Goal: Information Seeking & Learning: Learn about a topic

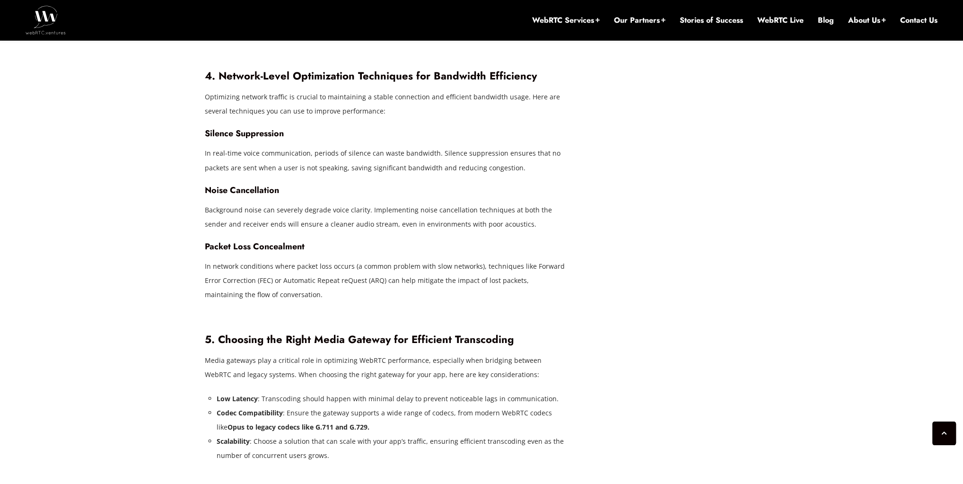
scroll to position [1802, 0]
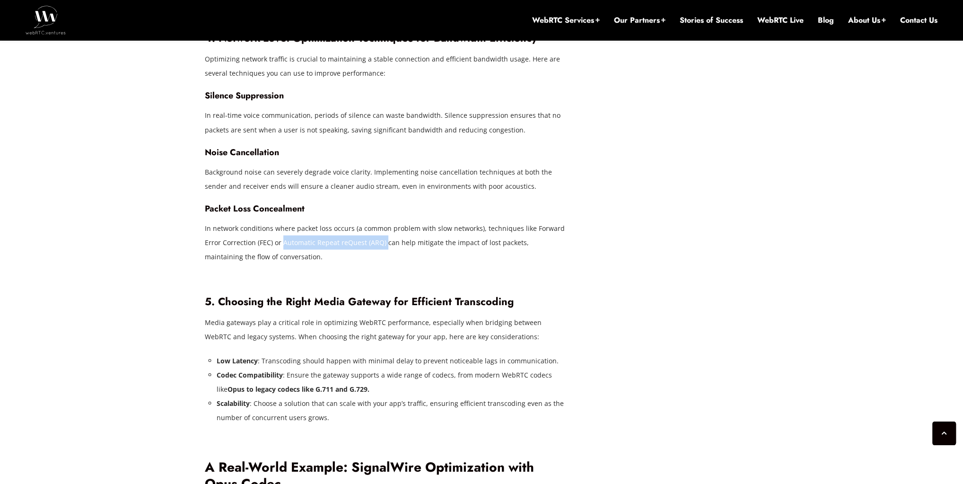
drag, startPoint x: 282, startPoint y: 230, endPoint x: 384, endPoint y: 228, distance: 101.2
click at [384, 228] on p "In network conditions where packet loss occurs (a common problem with slow netw…" at bounding box center [387, 242] width 364 height 43
copy p "Automatic Repeat reQuest (ARQ)"
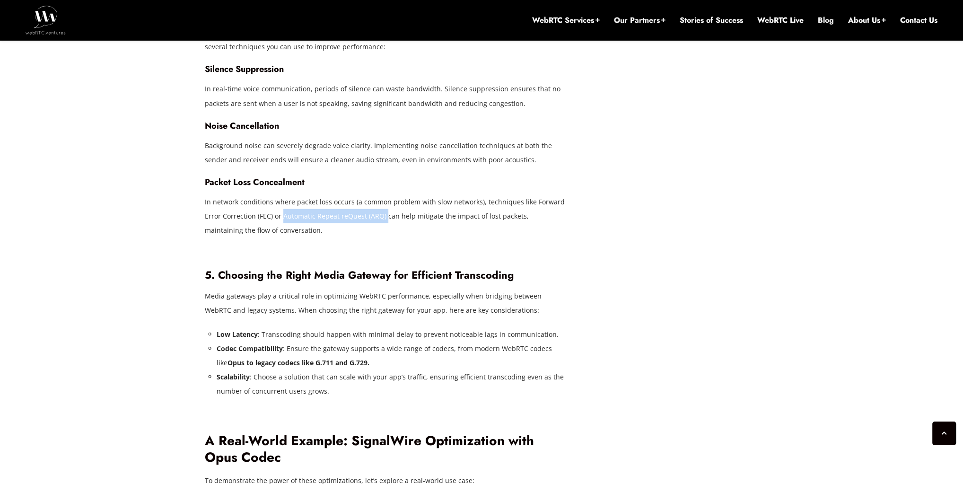
scroll to position [1840, 0]
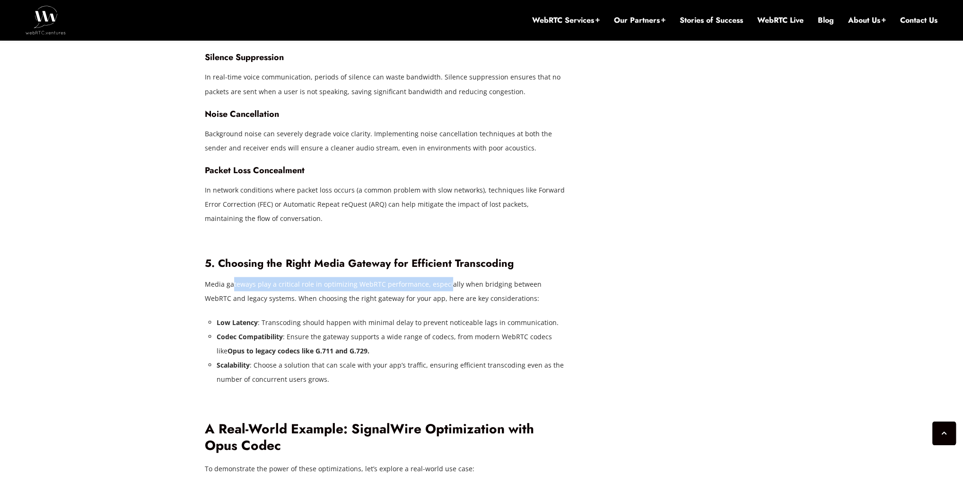
drag, startPoint x: 233, startPoint y: 265, endPoint x: 458, endPoint y: 271, distance: 224.7
click at [455, 277] on p "Media gateways play a critical role in optimizing WebRTC performance, especiall…" at bounding box center [387, 291] width 364 height 28
click at [492, 277] on p "Media gateways play a critical role in optimizing WebRTC performance, especiall…" at bounding box center [387, 291] width 364 height 28
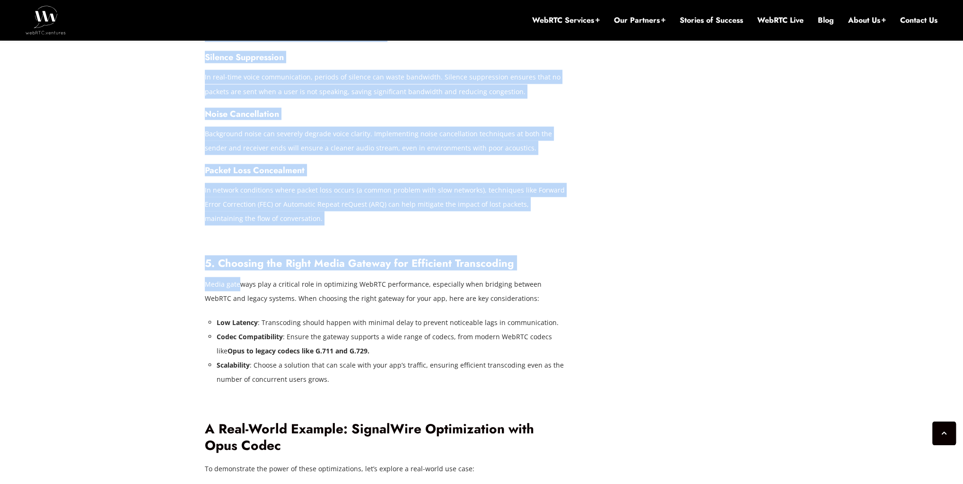
drag, startPoint x: 203, startPoint y: 271, endPoint x: 238, endPoint y: 273, distance: 35.1
click at [238, 273] on div "[DATE] JawadZeb Comments Off on Optimizing WebRTC Performance on Slow Networks:…" at bounding box center [481, 6] width 565 height 2734
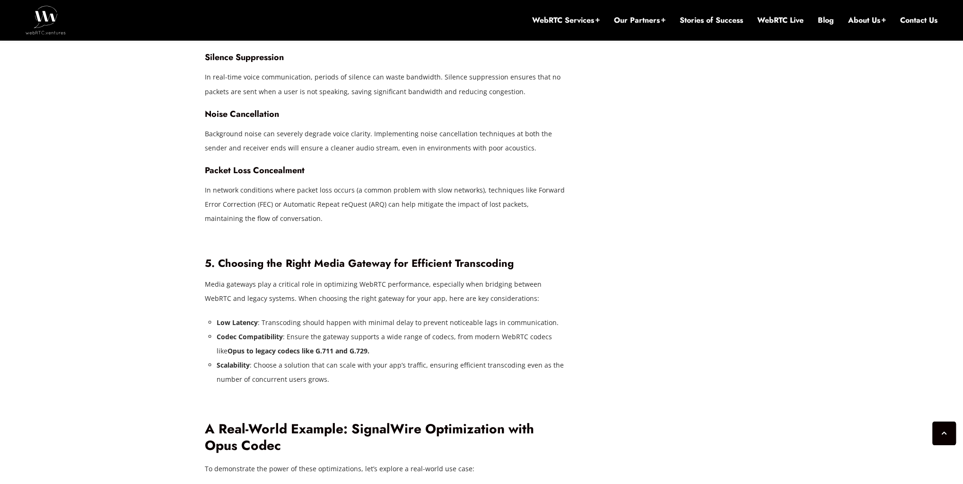
click at [256, 277] on p "Media gateways play a critical role in optimizing WebRTC performance, especiall…" at bounding box center [387, 291] width 364 height 28
drag, startPoint x: 278, startPoint y: 306, endPoint x: 550, endPoint y: 310, distance: 271.5
click at [550, 315] on li "Low Latency : Transcoding should happen with minimal delay to prevent noticeabl…" at bounding box center [393, 322] width 352 height 14
drag, startPoint x: 319, startPoint y: 324, endPoint x: 381, endPoint y: 324, distance: 62.4
click at [381, 330] on li "Codec Compatibility : Ensure the gateway supports a wide range of codecs, from …" at bounding box center [393, 344] width 352 height 28
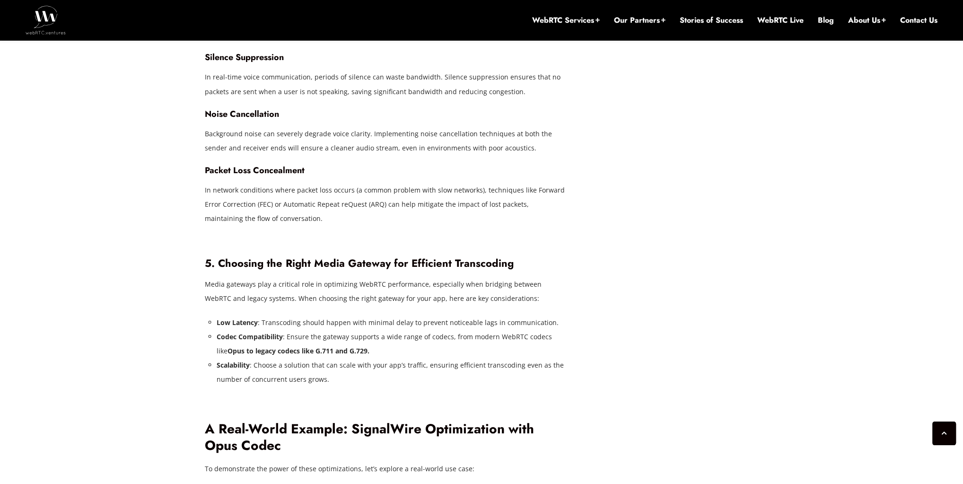
click at [377, 339] on li "Codec Compatibility : Ensure the gateway supports a wide range of codecs, from …" at bounding box center [393, 344] width 352 height 28
click at [251, 277] on p "Media gateways play a critical role in optimizing WebRTC performance, especiall…" at bounding box center [387, 291] width 364 height 28
drag, startPoint x: 251, startPoint y: 270, endPoint x: 204, endPoint y: 266, distance: 47.0
click at [205, 277] on p "Media gateways play a critical role in optimizing WebRTC performance, especiall…" at bounding box center [387, 291] width 364 height 28
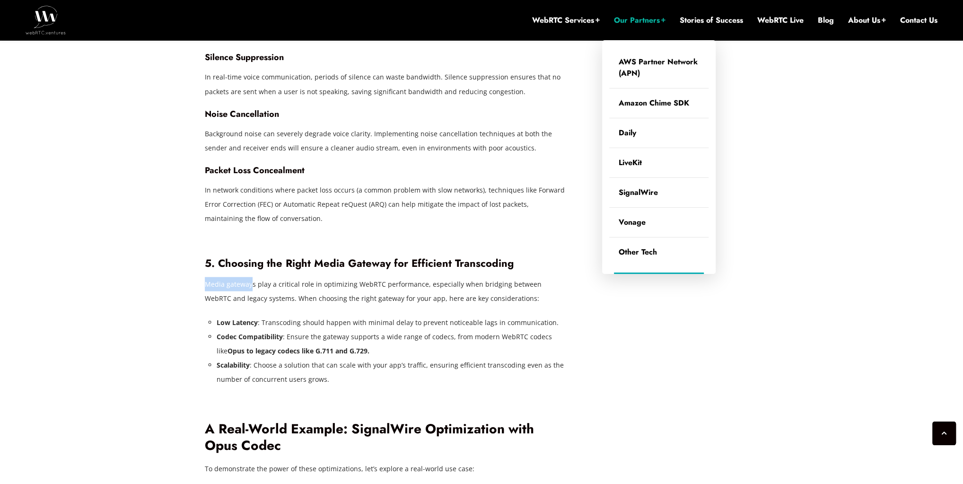
copy p "Media gateway"
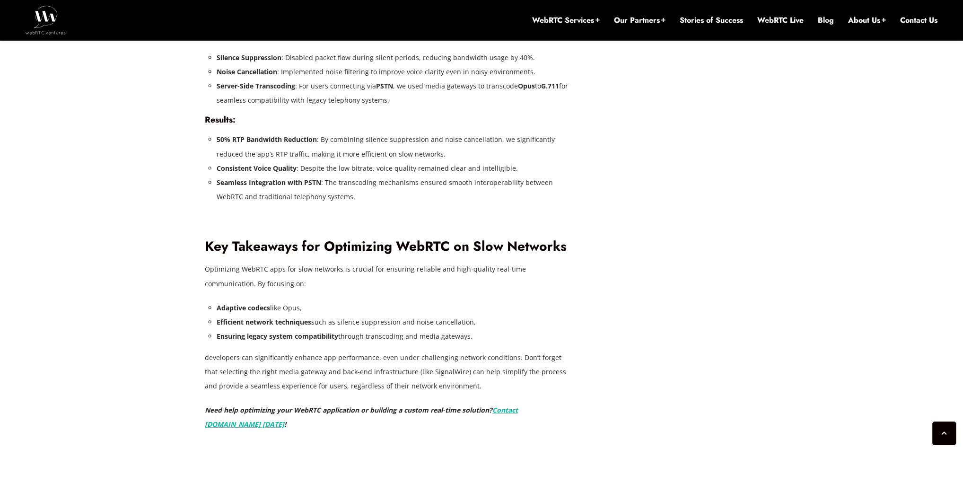
scroll to position [2332, 0]
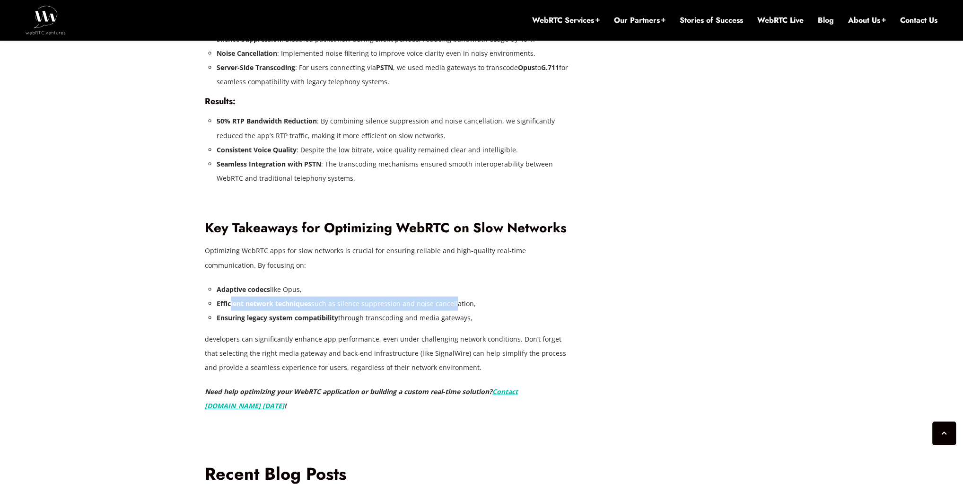
drag, startPoint x: 229, startPoint y: 289, endPoint x: 451, endPoint y: 283, distance: 222.4
click at [451, 297] on li "Efficient network techniques such as silence suppression and noise cancellation," at bounding box center [393, 304] width 352 height 14
click at [448, 297] on li "Efficient network techniques such as silence suppression and noise cancellation," at bounding box center [393, 304] width 352 height 14
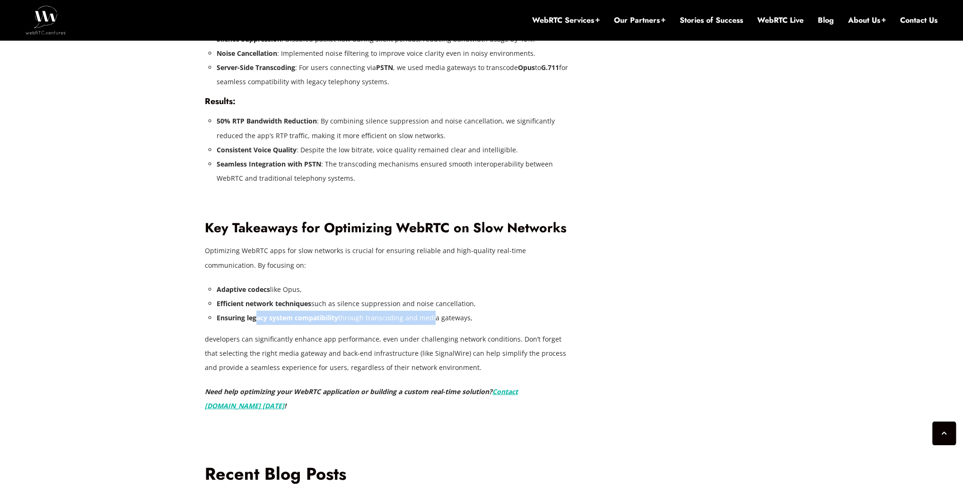
drag, startPoint x: 256, startPoint y: 302, endPoint x: 432, endPoint y: 299, distance: 175.5
click at [432, 311] on li "Ensuring legacy system compatibility through transcoding and media gateways," at bounding box center [393, 318] width 352 height 14
click at [297, 332] on p "developers can significantly enhance app performance, even under challenging ne…" at bounding box center [387, 353] width 364 height 43
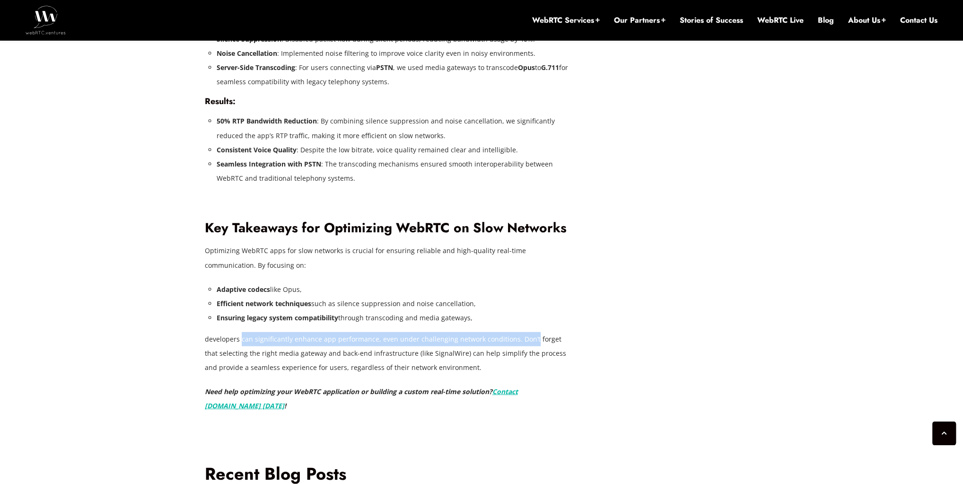
drag, startPoint x: 240, startPoint y: 324, endPoint x: 527, endPoint y: 324, distance: 287.6
click at [527, 332] on p "developers can significantly enhance app performance, even under challenging ne…" at bounding box center [387, 353] width 364 height 43
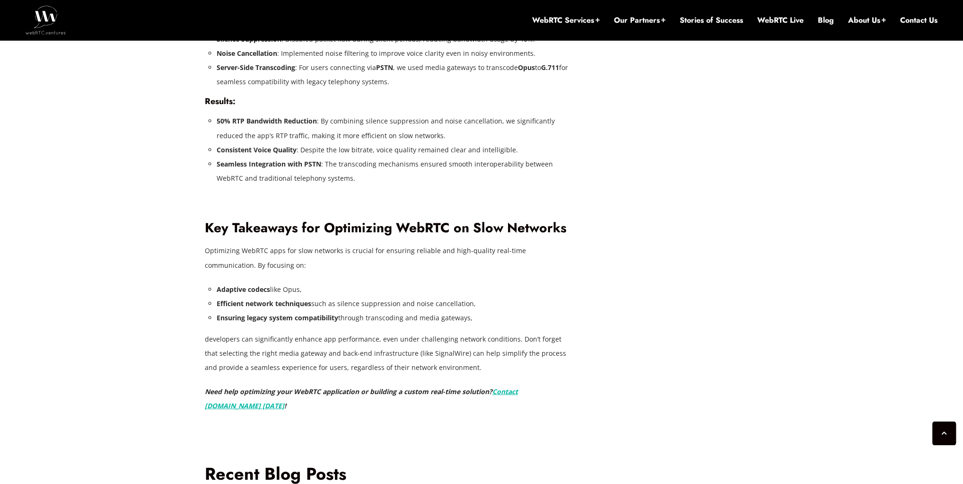
click at [433, 342] on p "developers can significantly enhance app performance, even under challenging ne…" at bounding box center [387, 353] width 364 height 43
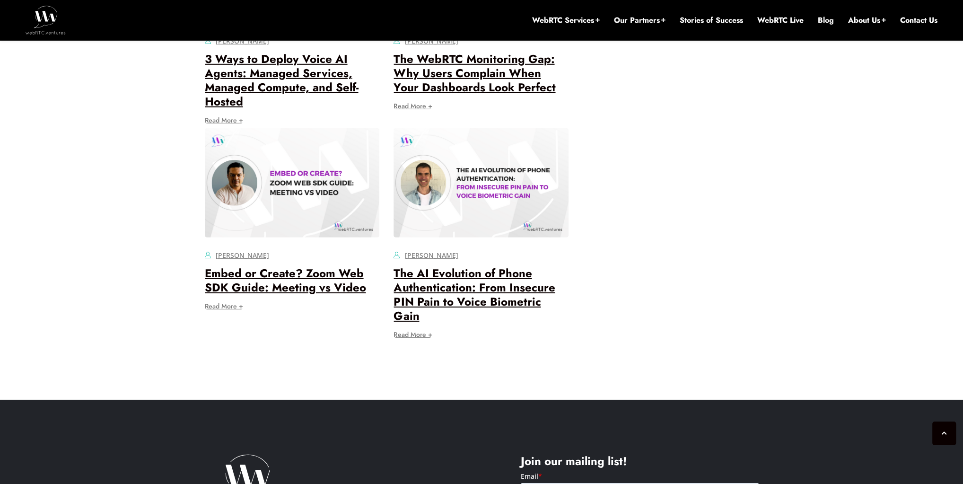
scroll to position [3013, 0]
